Goal: Task Accomplishment & Management: Manage account settings

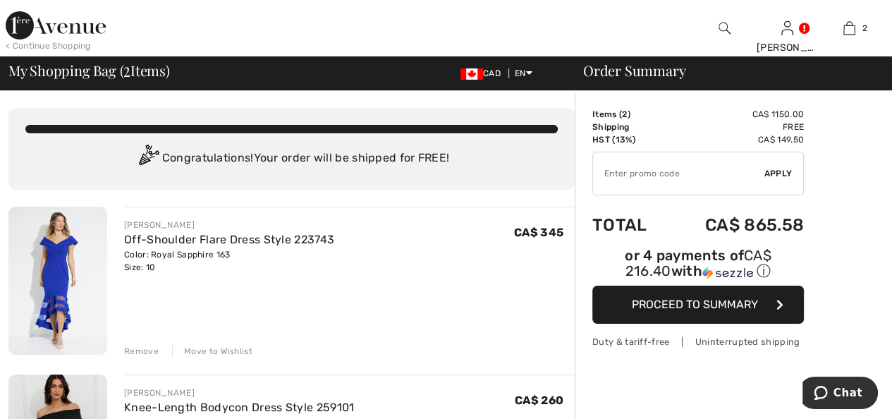
click at [149, 348] on div "Remove" at bounding box center [141, 351] width 35 height 13
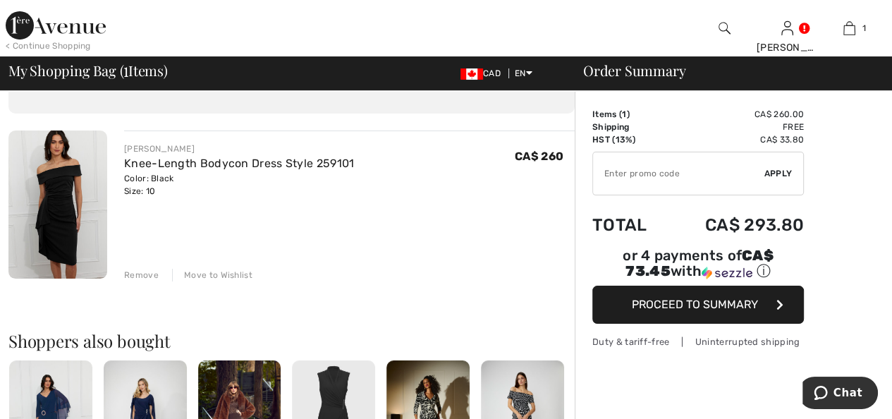
scroll to position [42, 0]
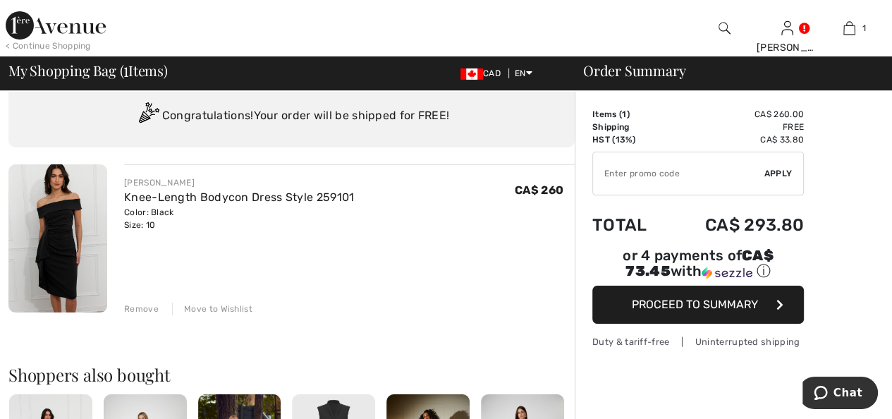
click at [140, 308] on div "Remove" at bounding box center [141, 308] width 35 height 13
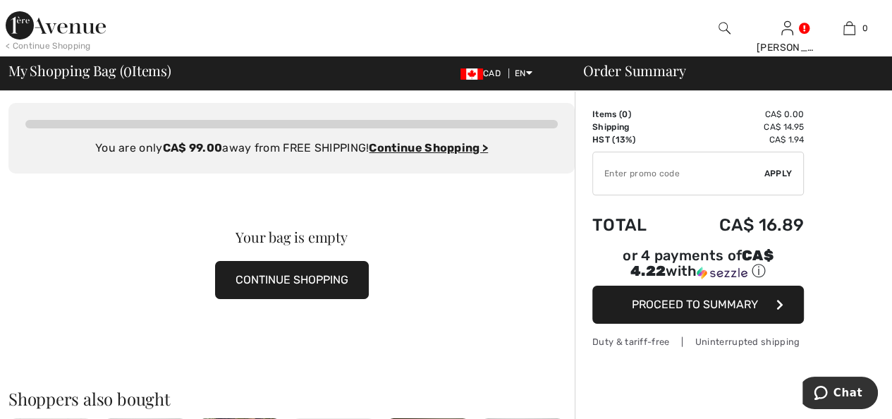
scroll to position [0, 0]
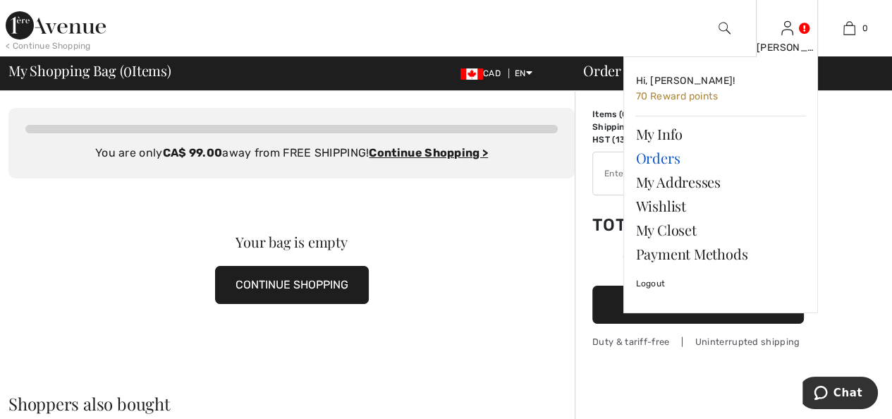
click at [669, 157] on link "Orders" at bounding box center [720, 158] width 171 height 24
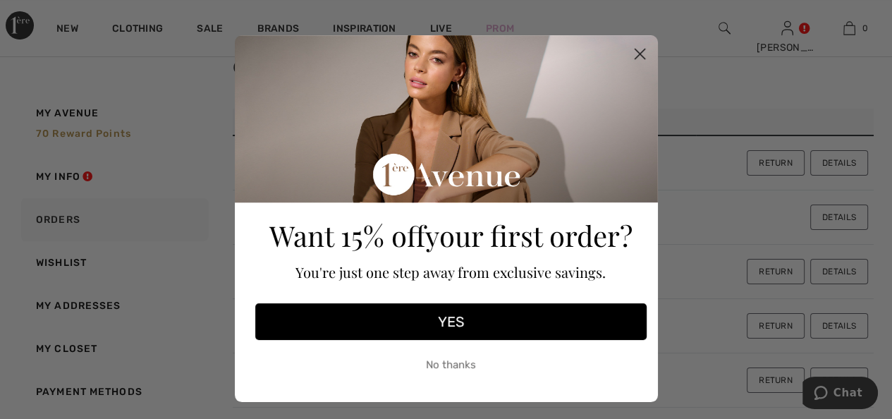
scroll to position [70, 0]
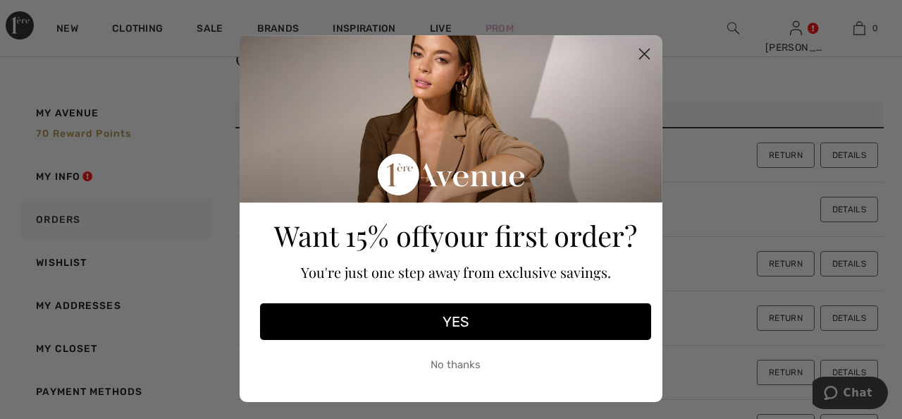
click at [640, 53] on icon "Close dialog" at bounding box center [644, 54] width 25 height 25
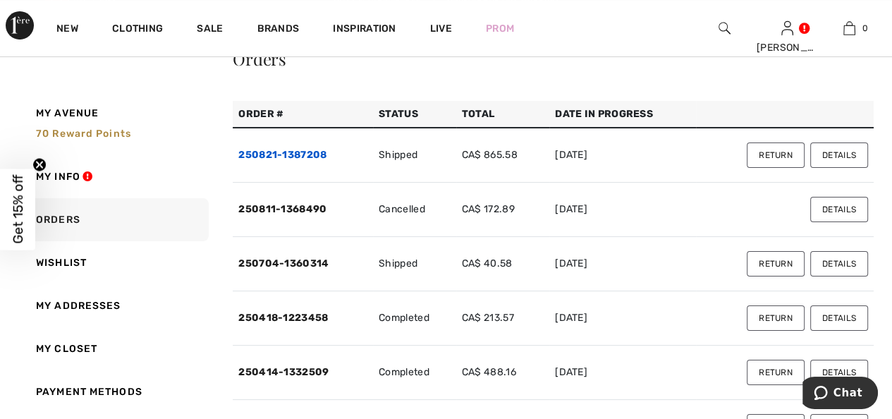
click at [310, 149] on link "250821-1387208" at bounding box center [282, 155] width 88 height 12
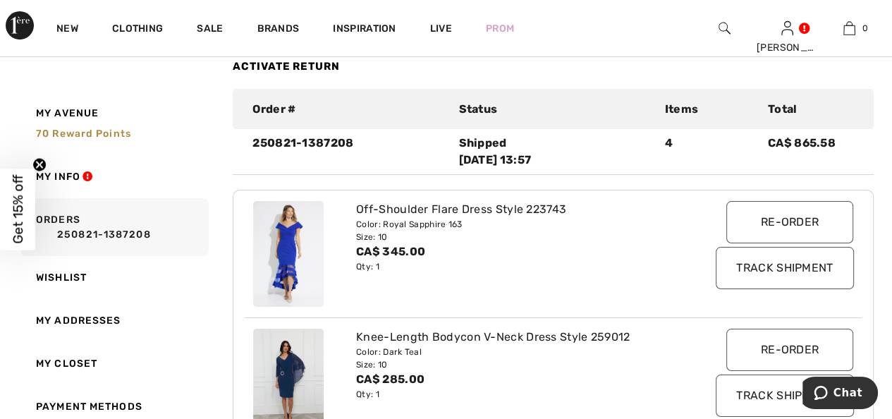
scroll to position [0, 0]
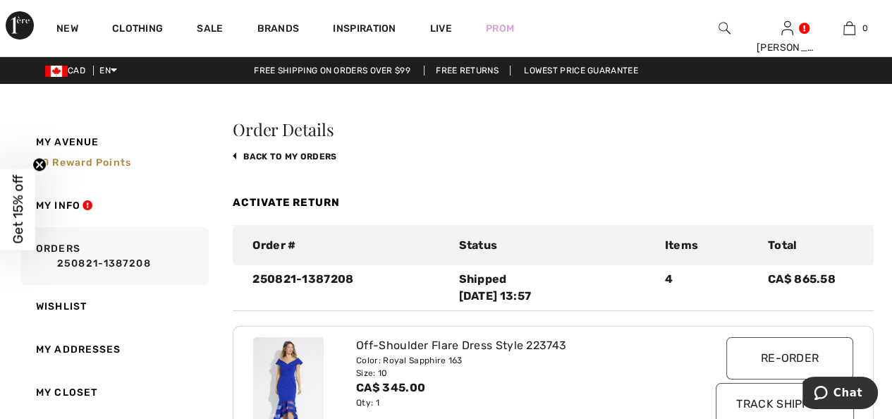
click at [307, 200] on link "Activate Return" at bounding box center [286, 202] width 107 height 13
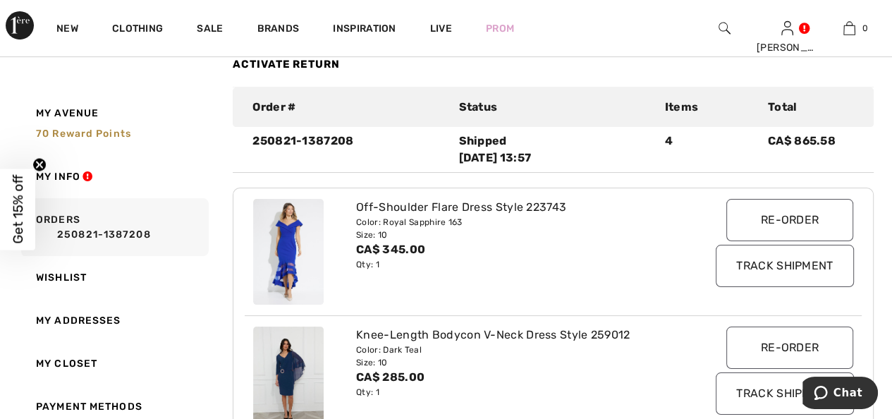
scroll to position [141, 0]
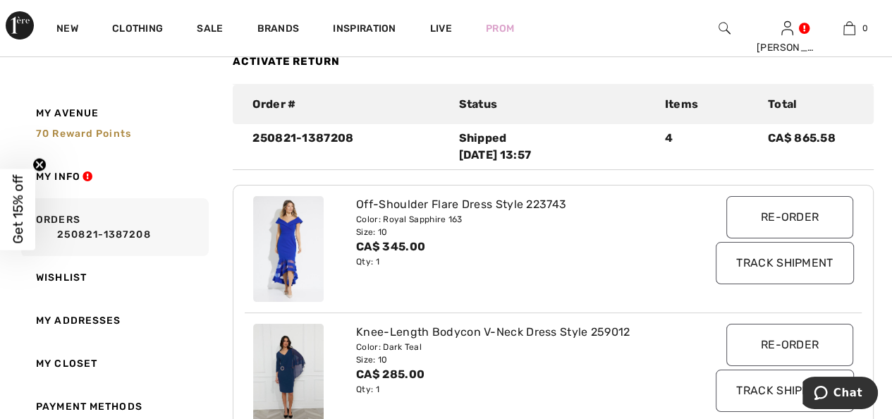
click at [328, 57] on link "Activate Return" at bounding box center [286, 61] width 107 height 13
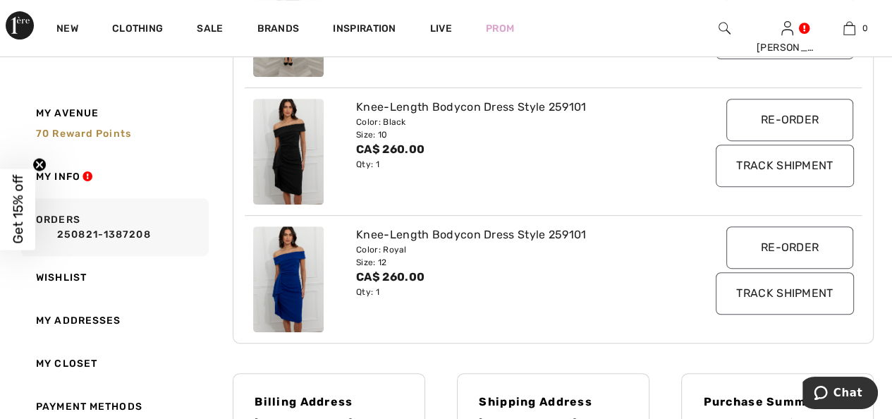
scroll to position [211, 0]
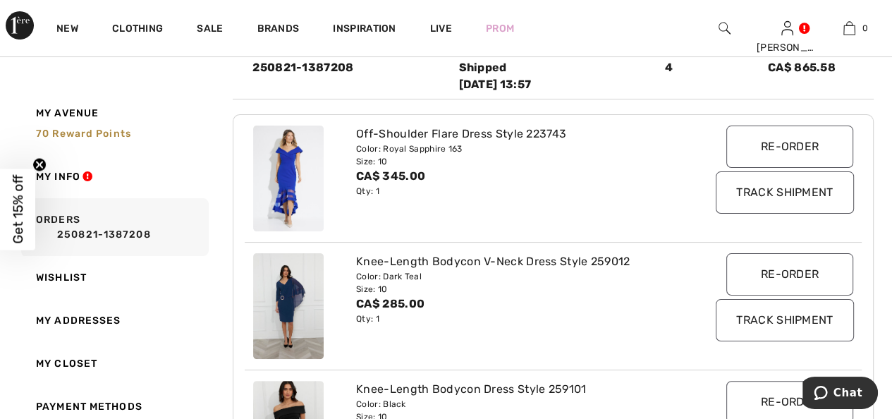
click at [267, 173] on img at bounding box center [288, 178] width 70 height 106
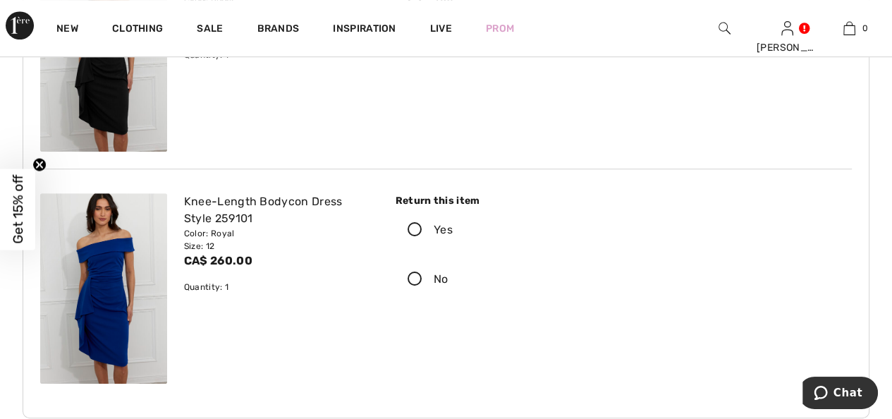
scroll to position [634, 0]
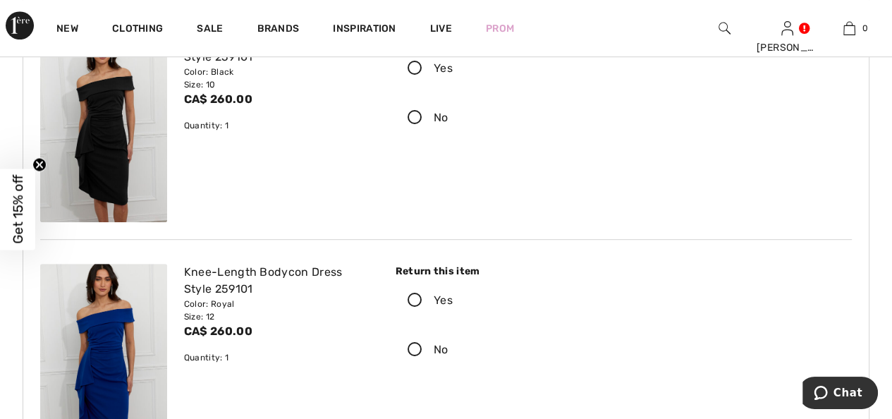
click at [106, 366] on img at bounding box center [103, 359] width 127 height 190
click at [106, 365] on img at bounding box center [103, 359] width 127 height 190
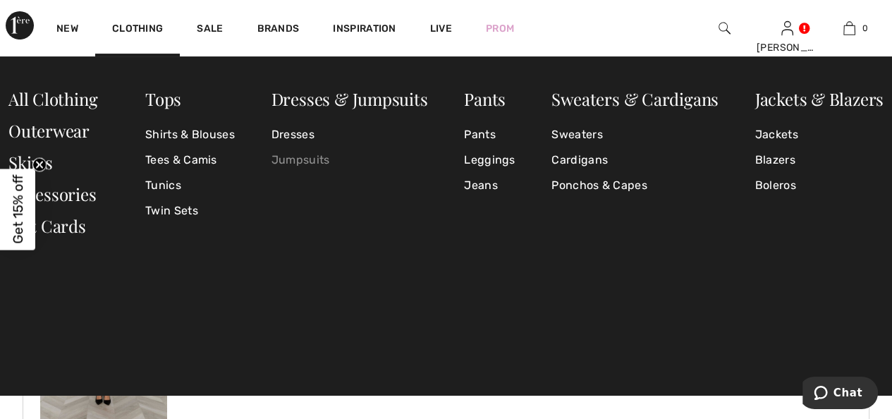
scroll to position [0, 0]
